Goal: Navigation & Orientation: Find specific page/section

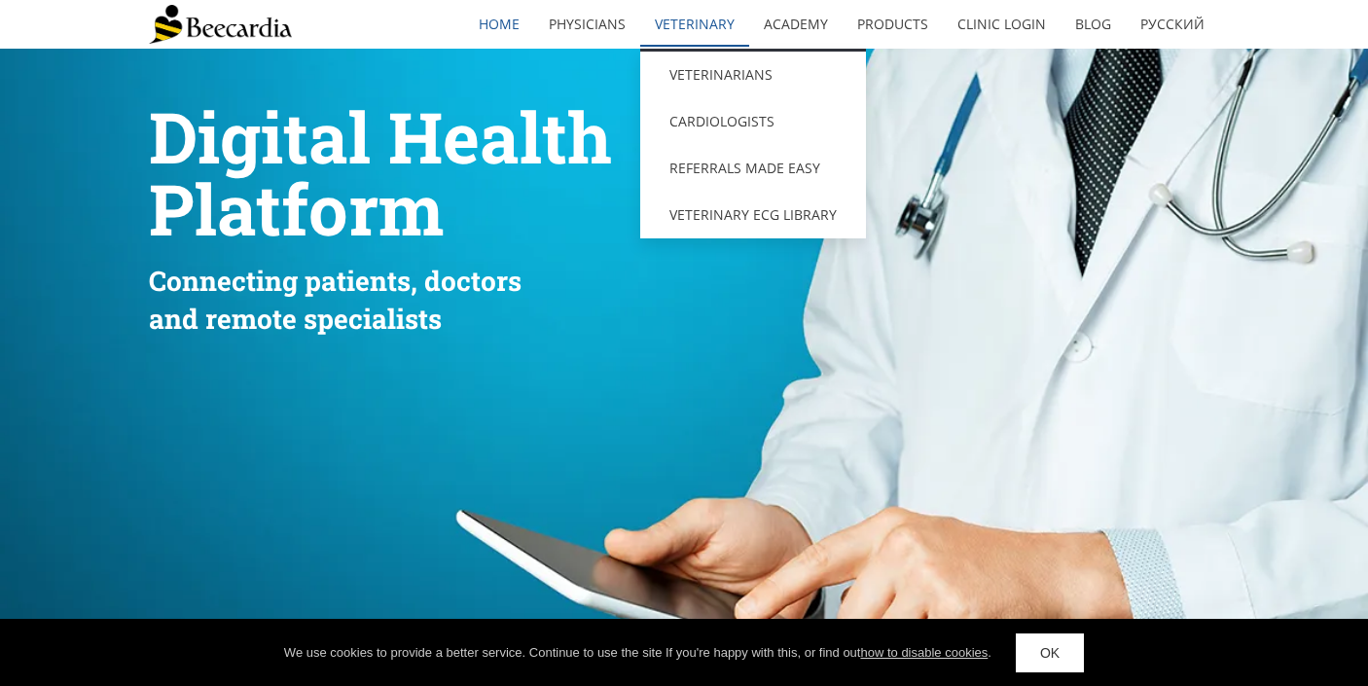
click at [696, 31] on link "Veterinary" at bounding box center [694, 24] width 109 height 45
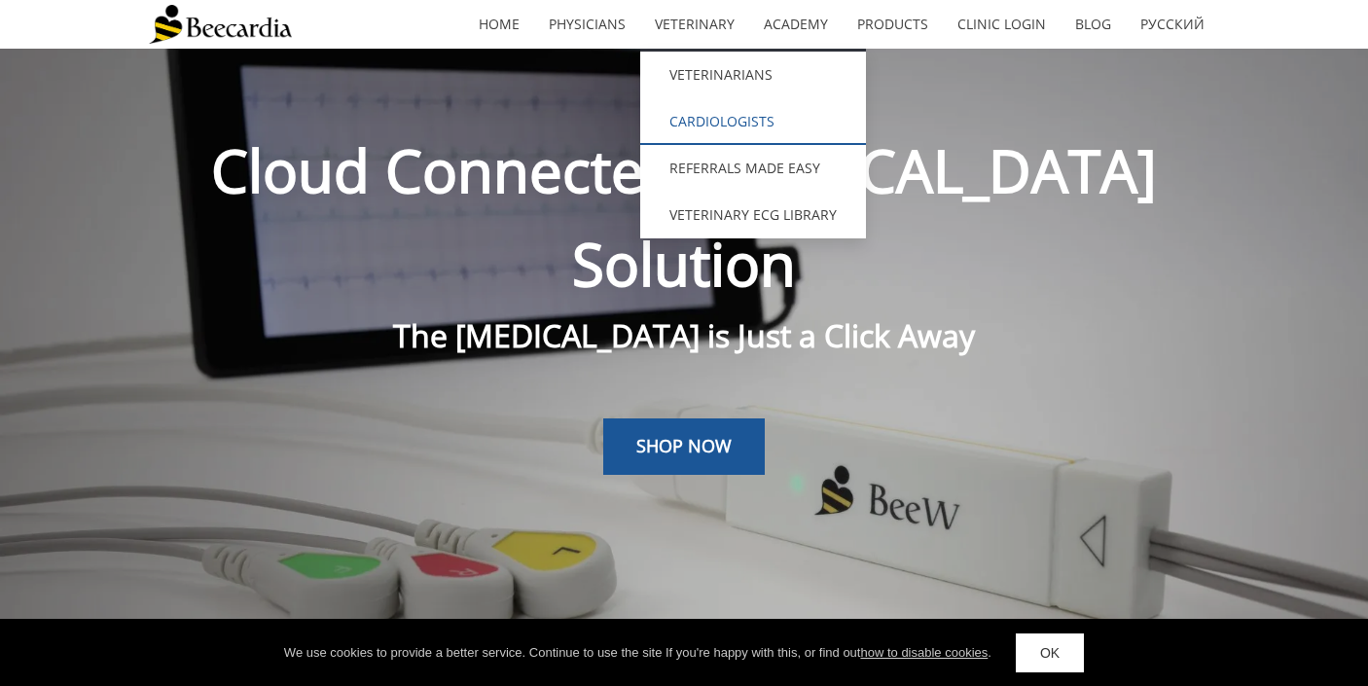
click at [714, 102] on link "Cardiologists" at bounding box center [753, 121] width 226 height 47
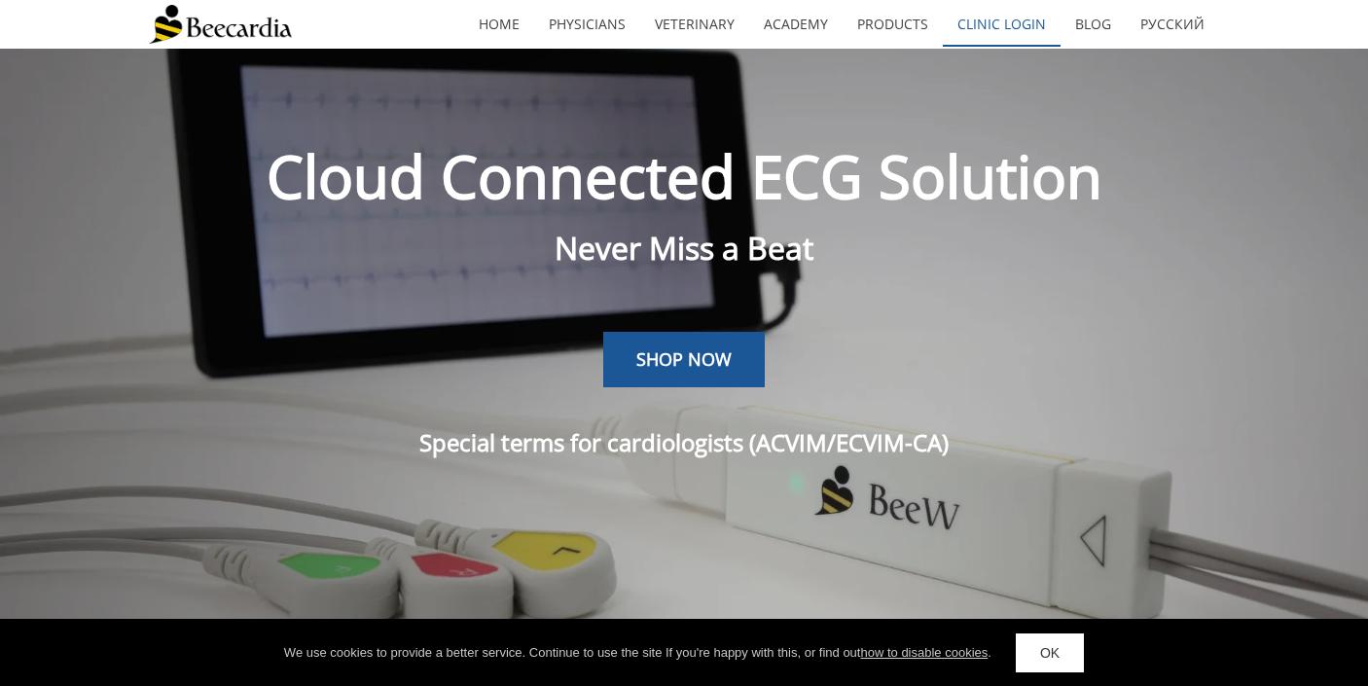
click at [1019, 22] on link "Clinic Login" at bounding box center [1001, 24] width 118 height 45
